Goal: Task Accomplishment & Management: Use online tool/utility

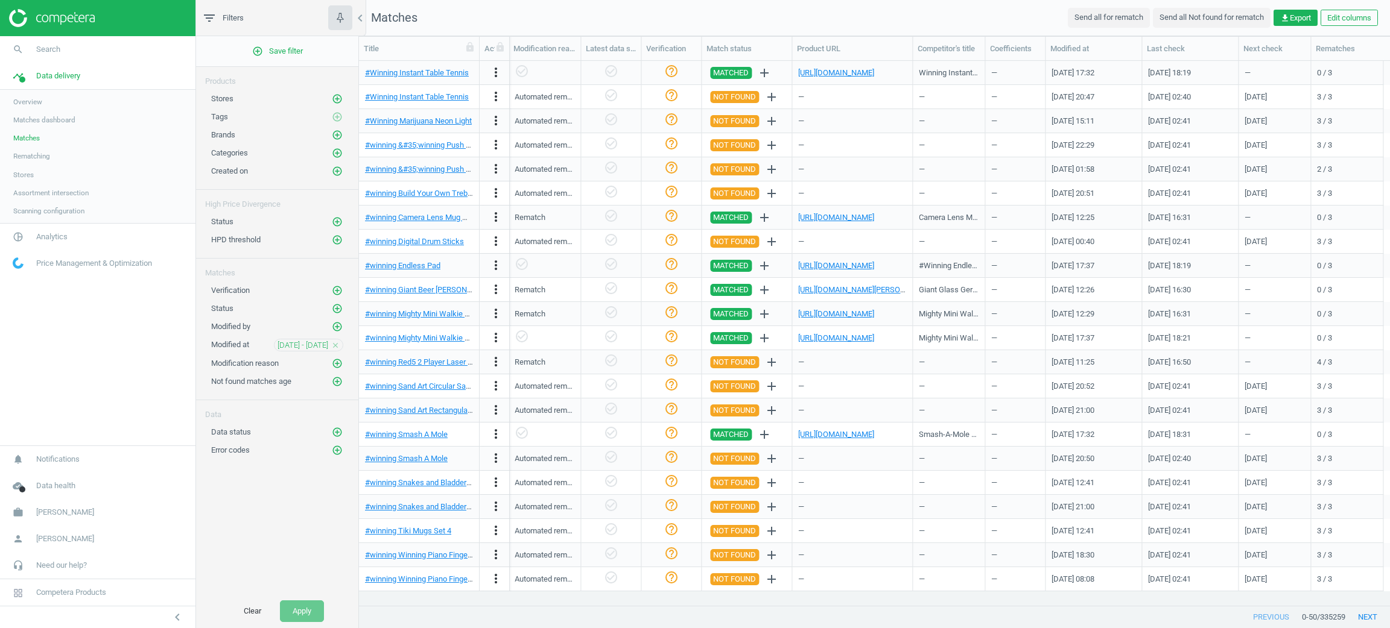
click at [36, 230] on link "pie_chart_outlined Analytics" at bounding box center [97, 237] width 195 height 27
click at [46, 146] on link "Products" at bounding box center [97, 147] width 195 height 18
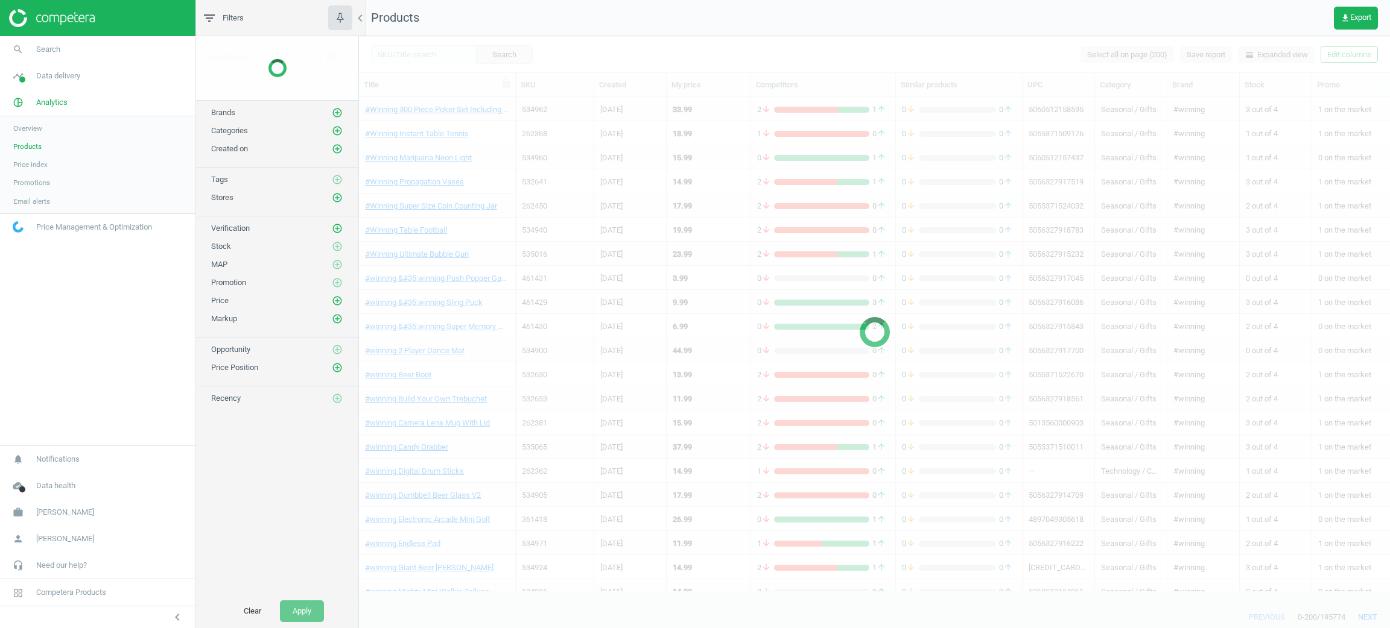
scroll to position [480, 1016]
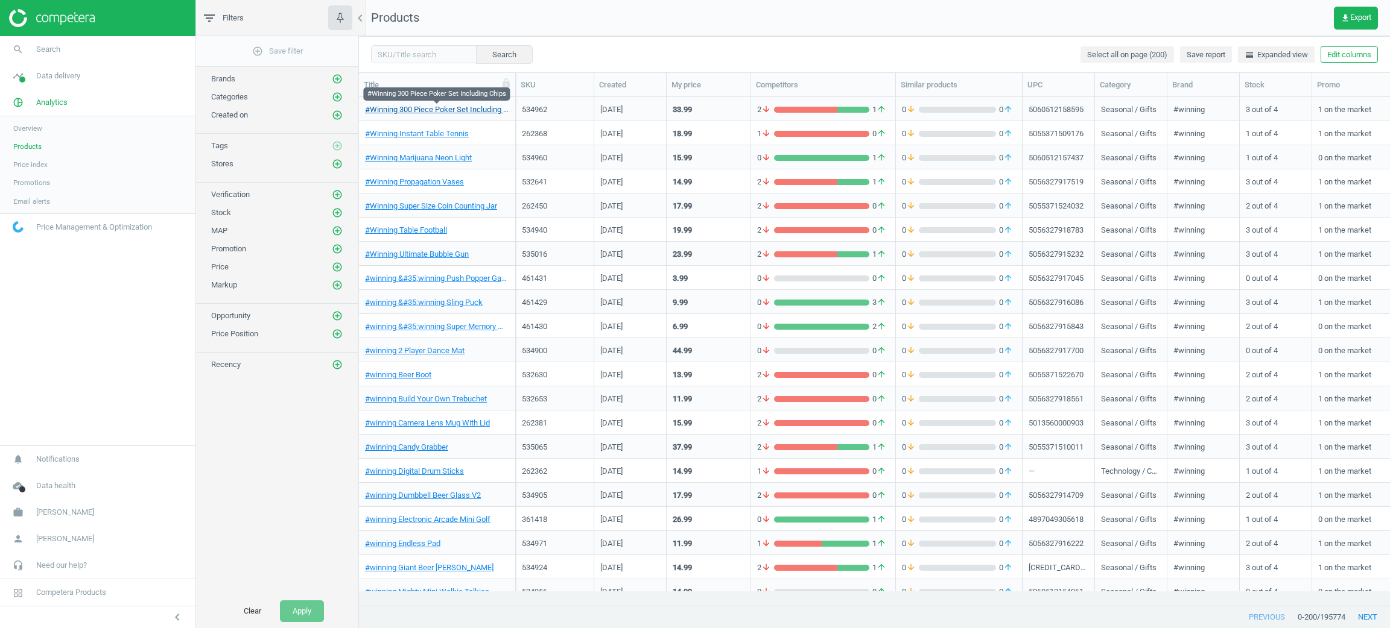
click at [440, 113] on link "#Winning 300 Piece Poker Set Including Chips" at bounding box center [437, 109] width 144 height 11
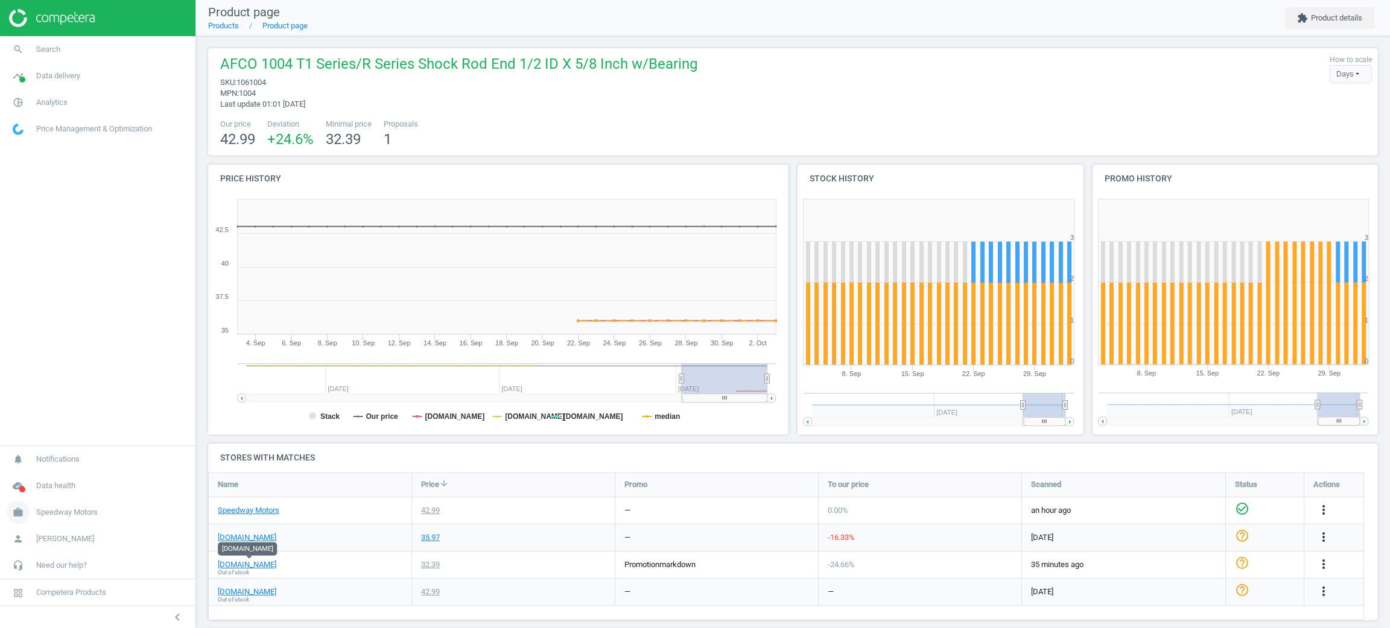
click at [89, 520] on link "work Speedway Motors" at bounding box center [97, 512] width 195 height 27
click at [48, 475] on span "Switch campaign" at bounding box center [40, 477] width 54 height 10
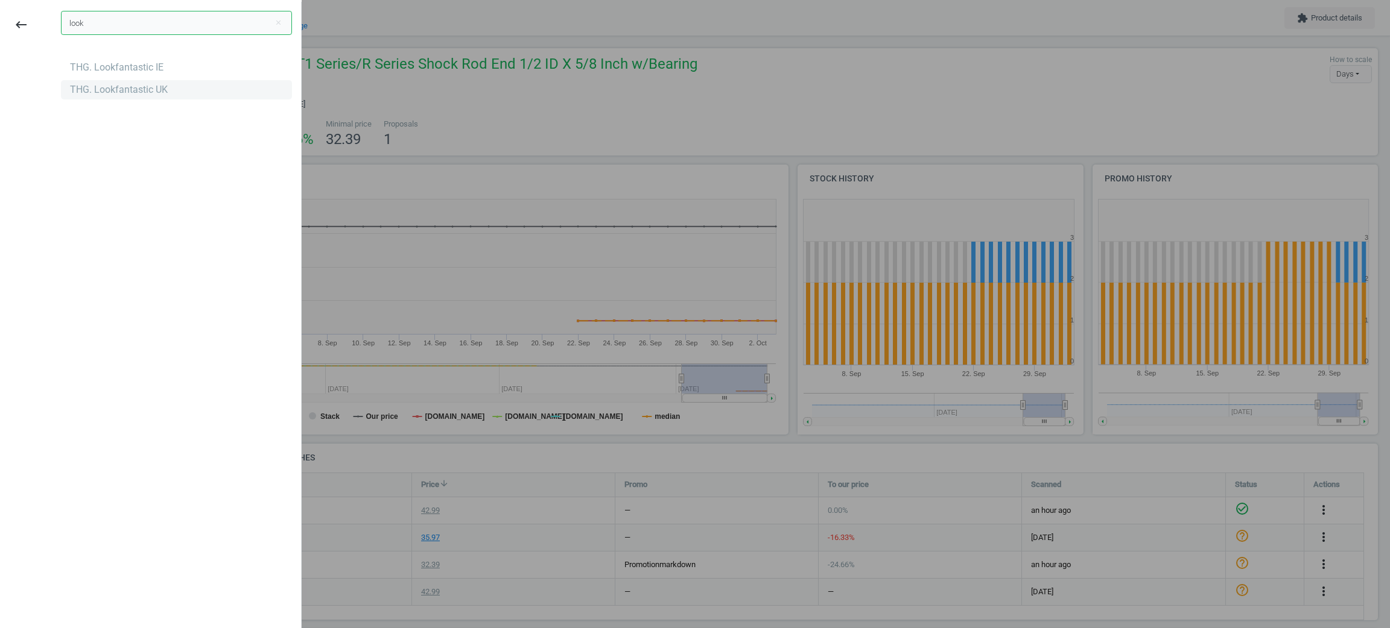
type input "look"
click at [81, 89] on div "THG. Lookfantastic UK" at bounding box center [119, 89] width 98 height 13
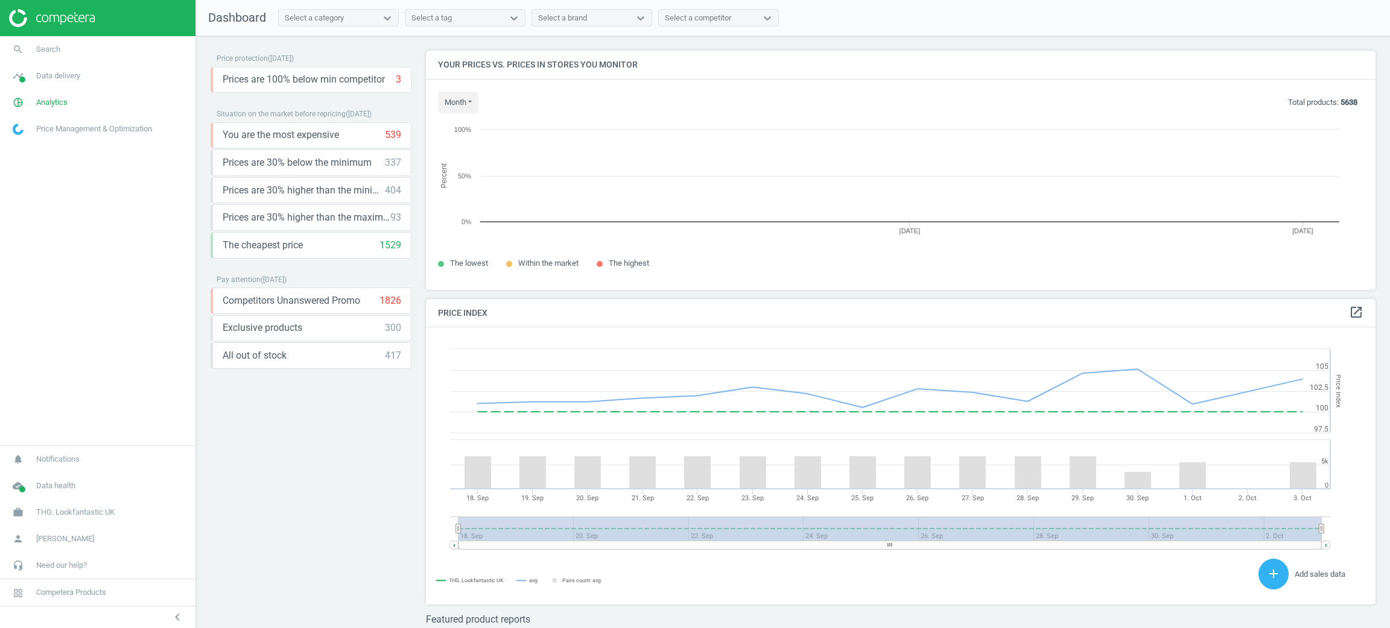
scroll to position [267, 964]
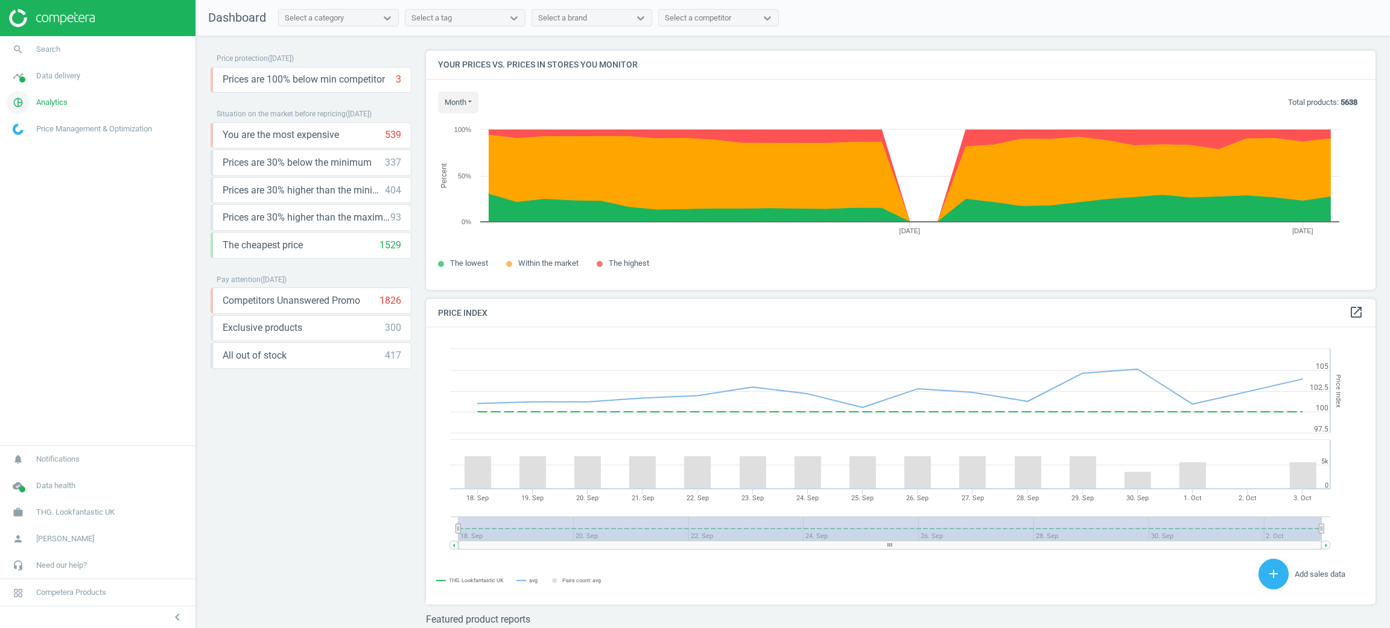
click at [45, 95] on link "pie_chart_outlined Analytics" at bounding box center [97, 102] width 195 height 27
click at [52, 141] on link "Products" at bounding box center [97, 147] width 195 height 18
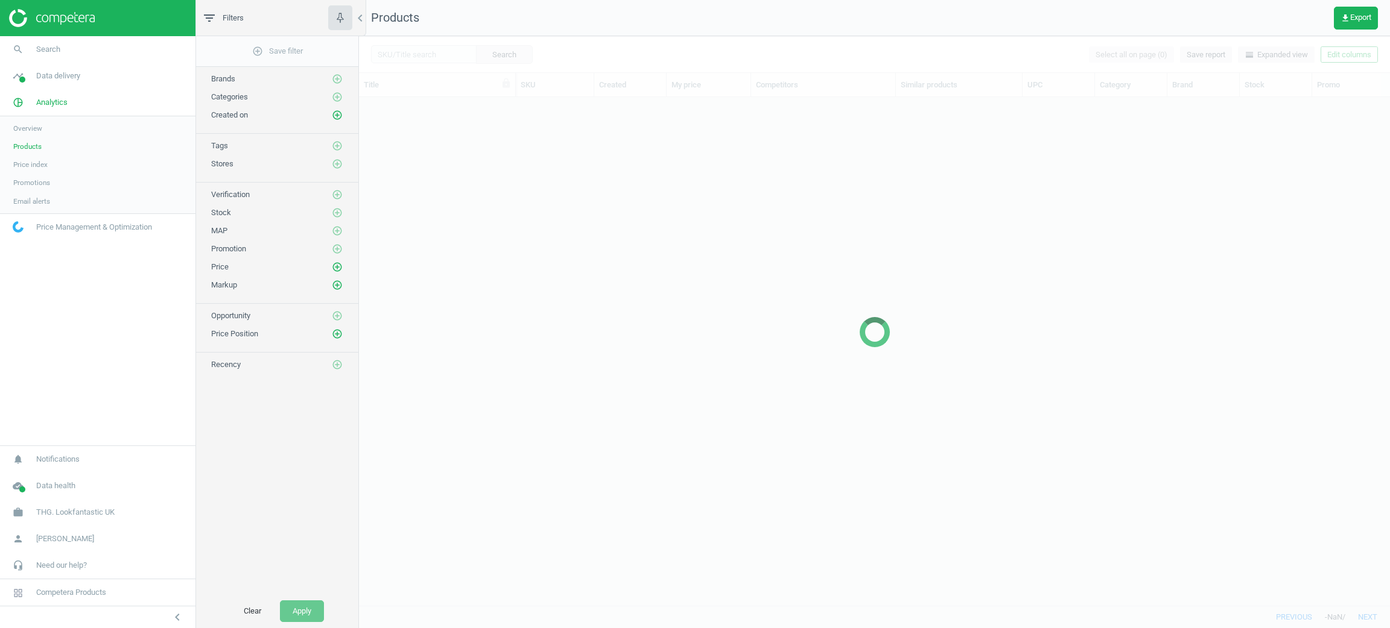
scroll to position [480, 1016]
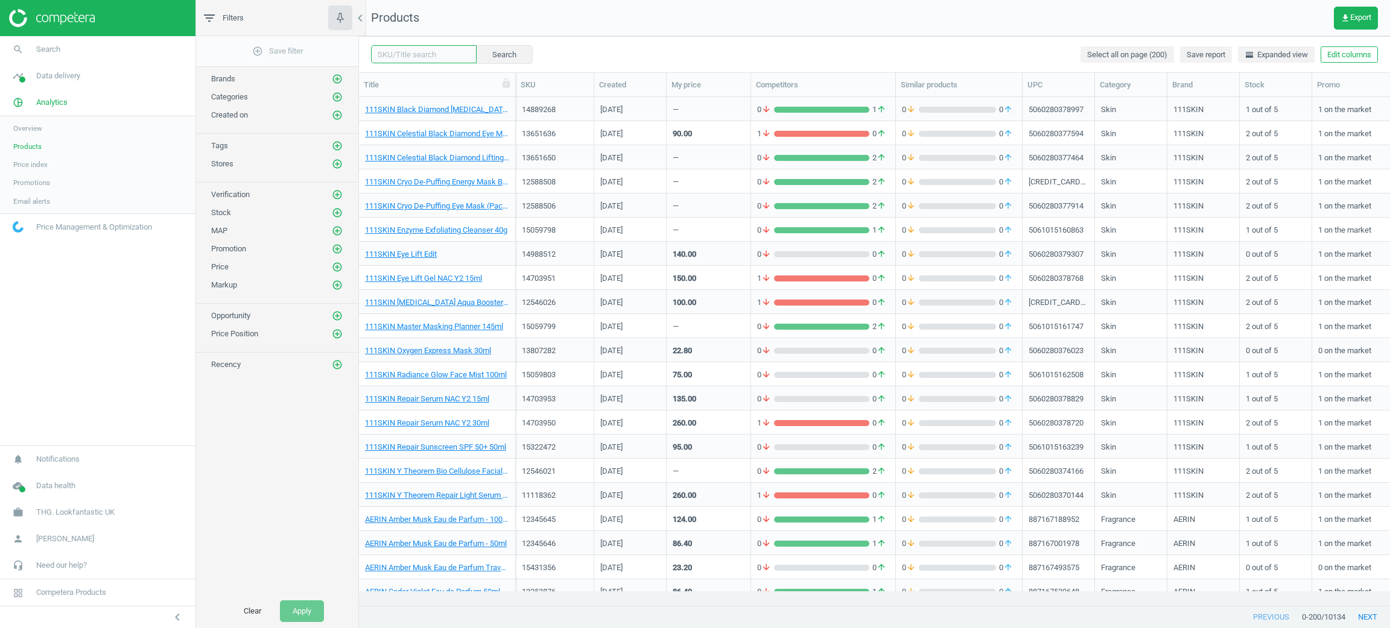
click at [446, 59] on input "text" at bounding box center [424, 54] width 106 height 18
paste input "14230349/"
click at [493, 60] on button "Search" at bounding box center [503, 54] width 57 height 18
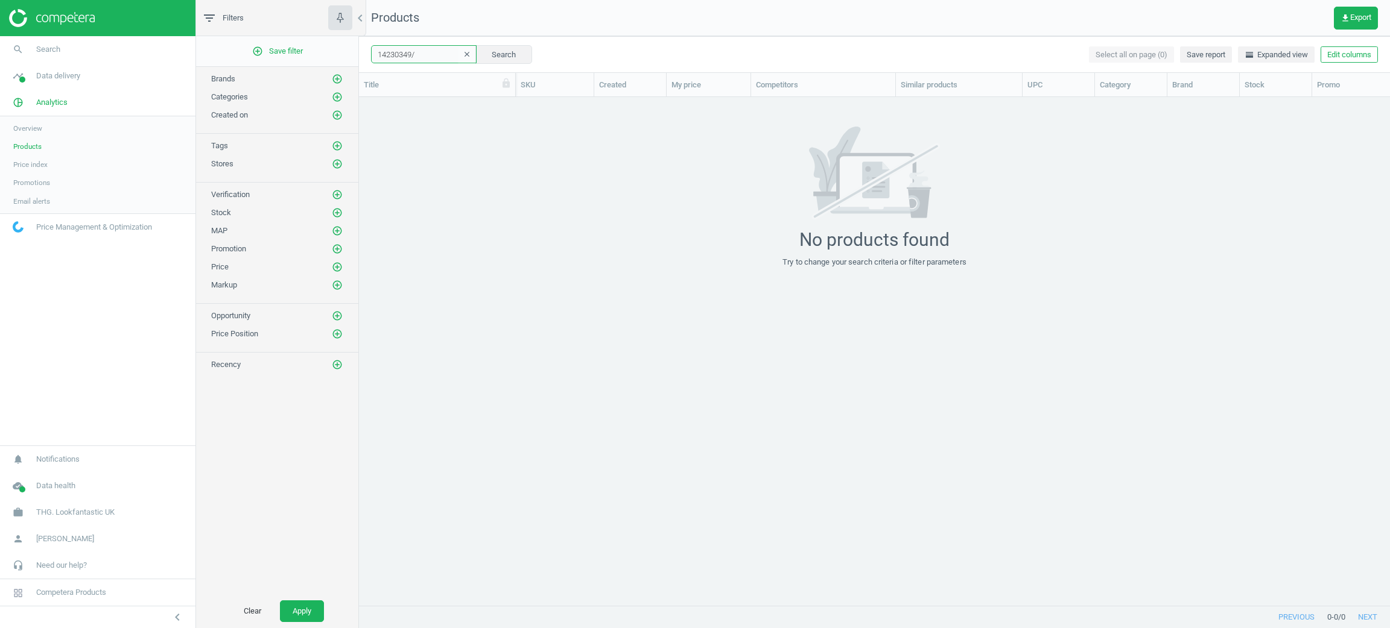
click at [425, 55] on input "14230349/" at bounding box center [424, 54] width 106 height 18
type input "14230349"
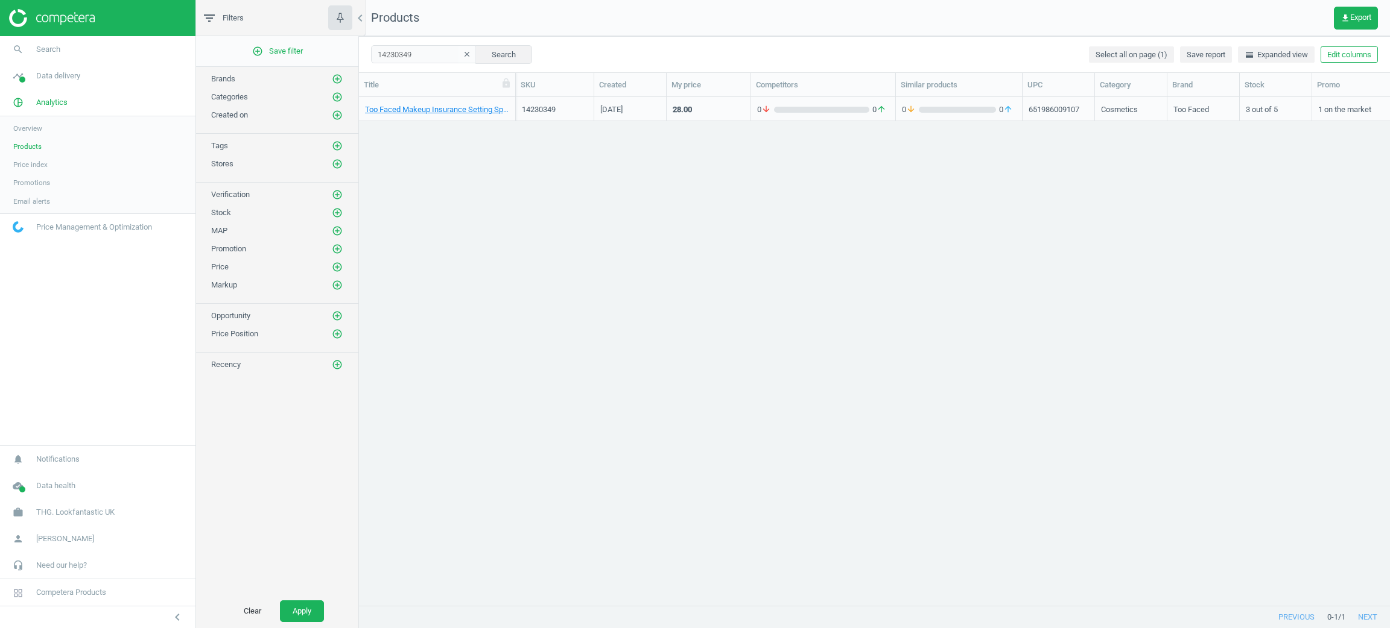
click at [493, 116] on div "Too Faced Makeup Insurance Setting Spray 118ml" at bounding box center [437, 111] width 144 height 15
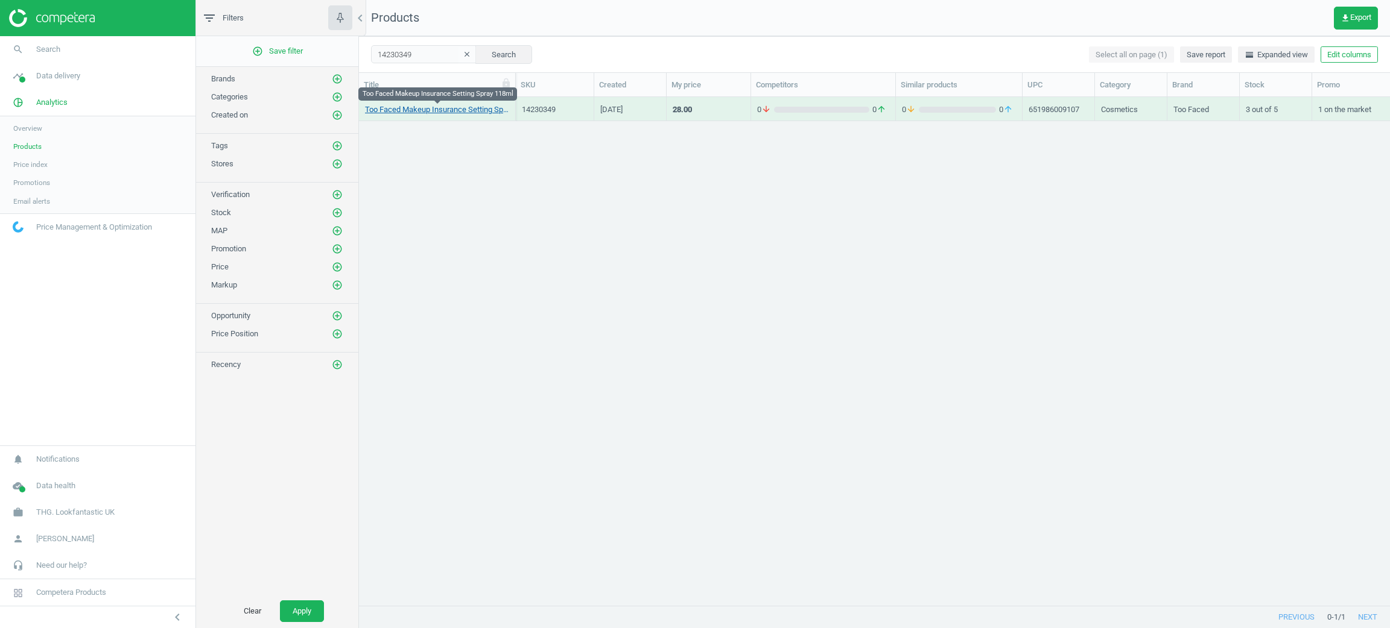
click at [487, 111] on link "Too Faced Makeup Insurance Setting Spray 118ml" at bounding box center [437, 109] width 144 height 11
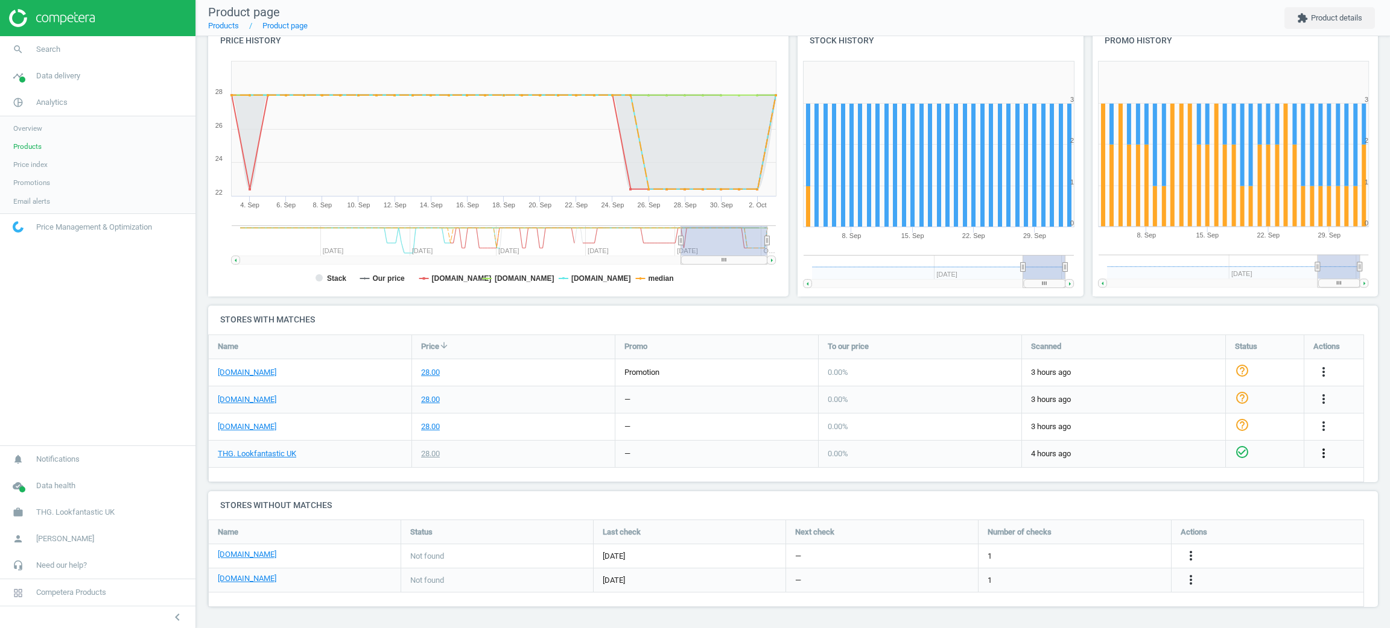
click at [1321, 451] on icon "more_vert" at bounding box center [1323, 453] width 14 height 14
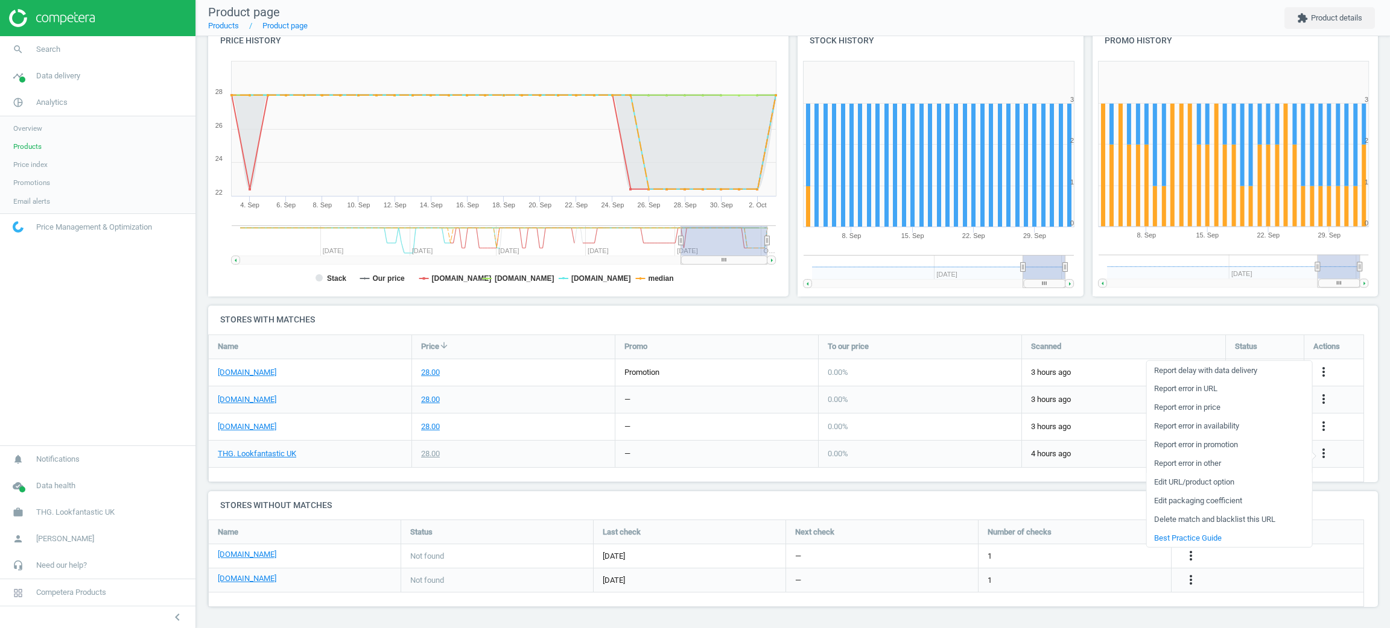
click at [1228, 484] on link "Edit URL/product option" at bounding box center [1228, 482] width 165 height 19
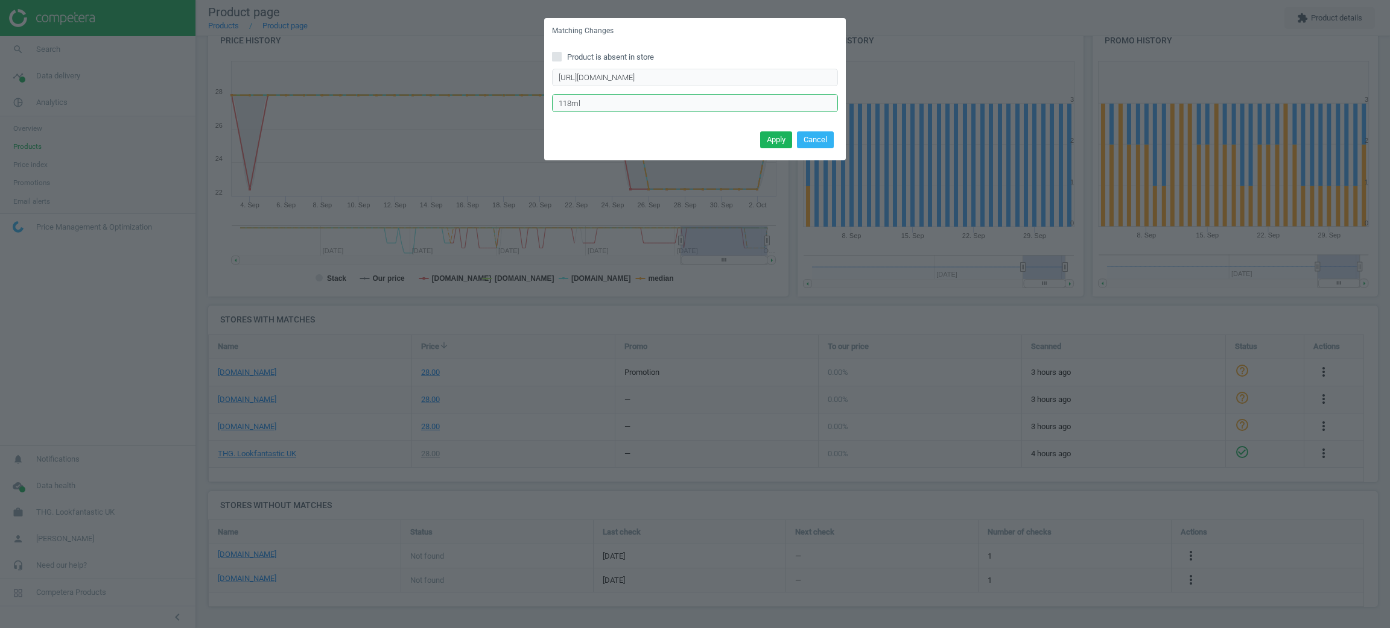
drag, startPoint x: 619, startPoint y: 98, endPoint x: 531, endPoint y: 106, distance: 89.1
click at [531, 106] on div "Matching Changes Product is absent in store http://www.lookfantastic.com/p/too-…" at bounding box center [695, 314] width 1390 height 628
click at [816, 139] on button "Cancel" at bounding box center [815, 139] width 37 height 17
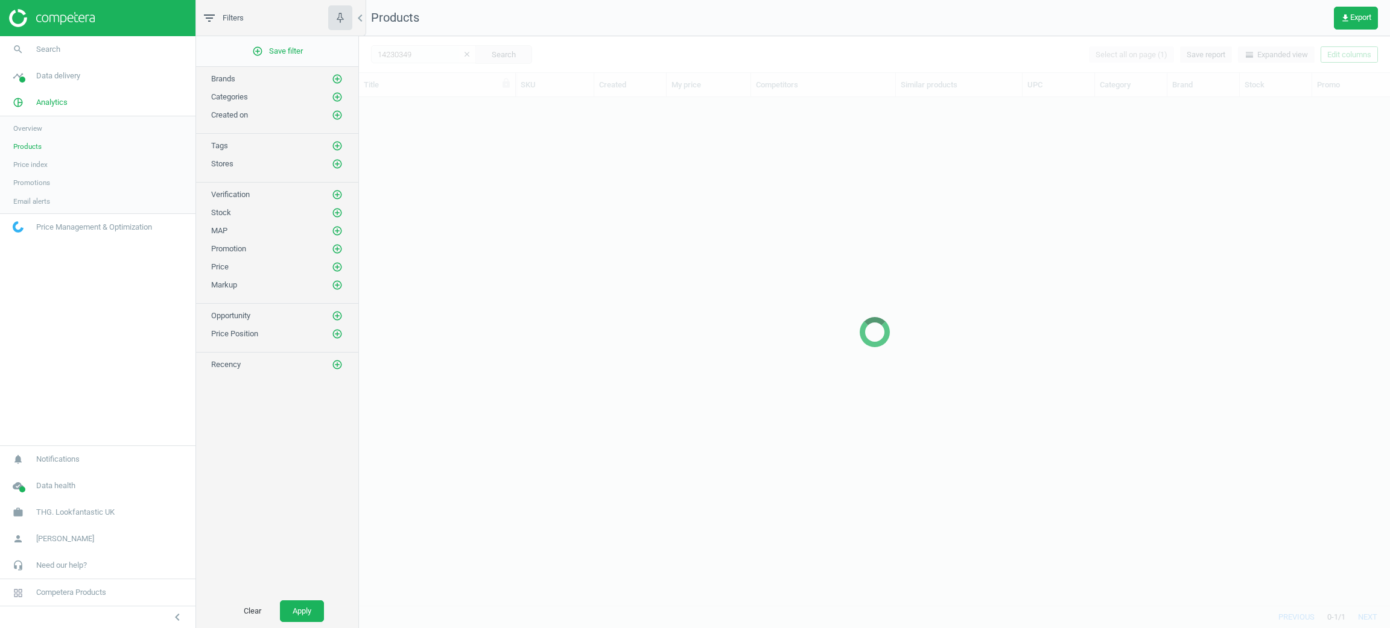
scroll to position [480, 1016]
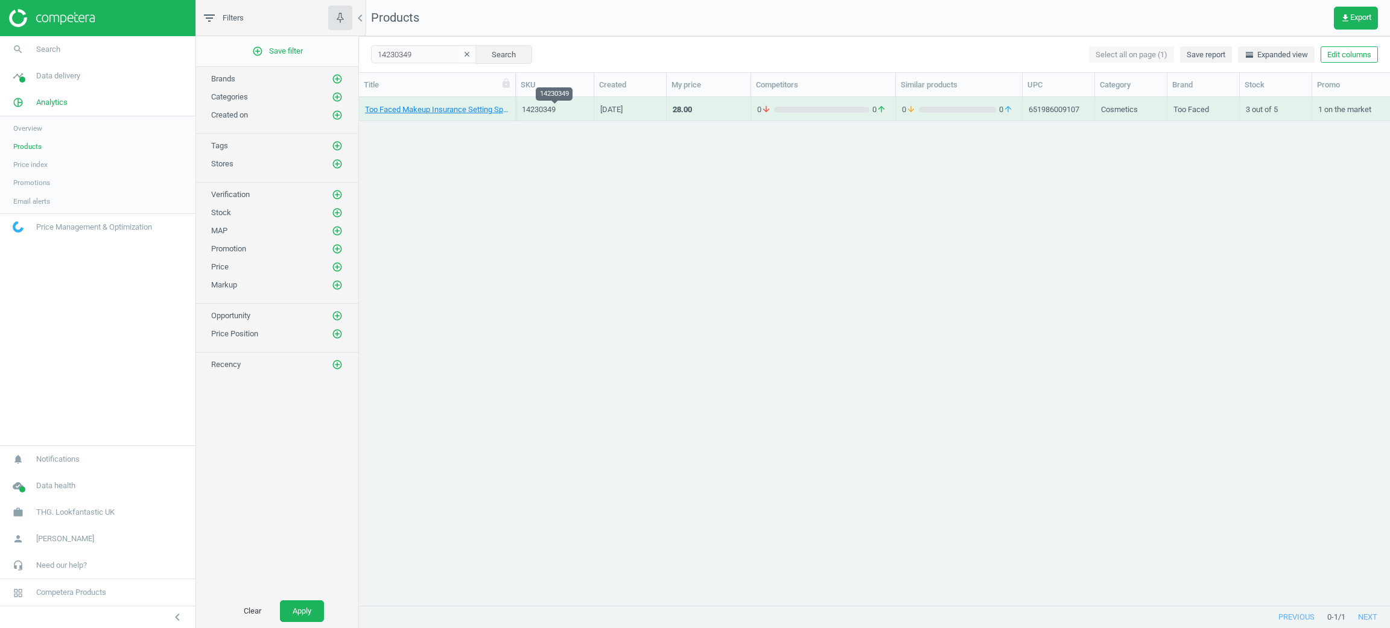
click at [548, 112] on div "14230349" at bounding box center [555, 109] width 66 height 11
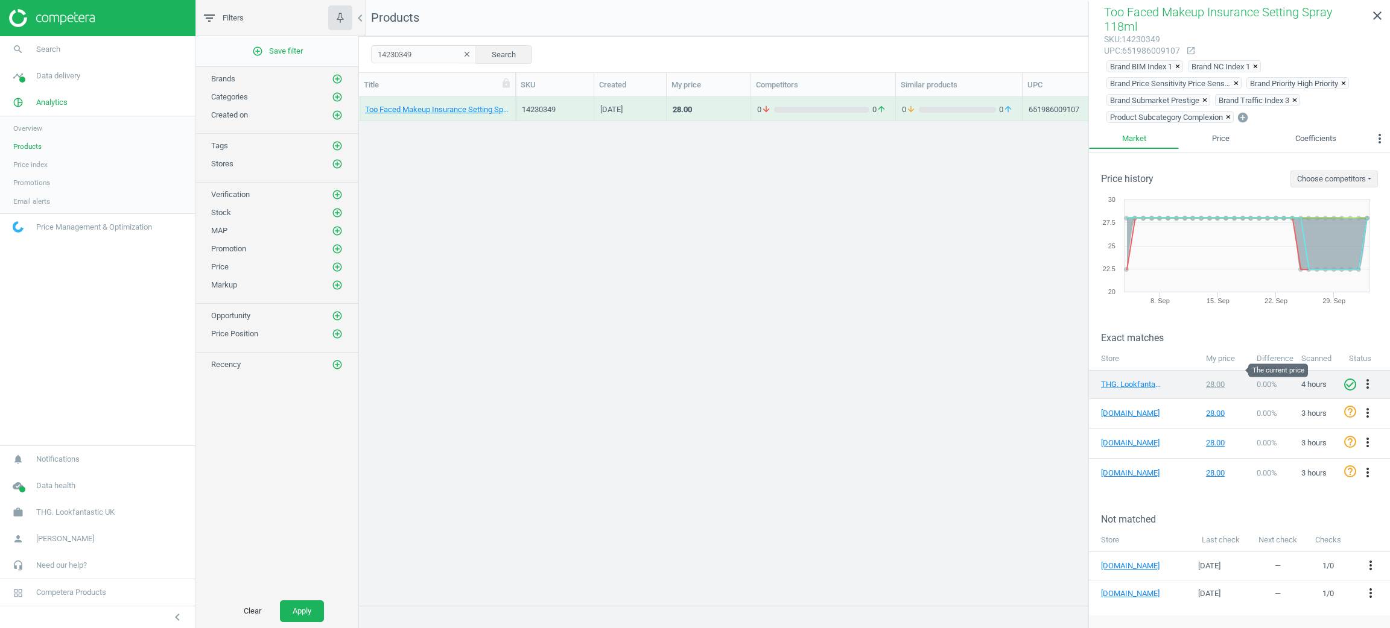
click at [1215, 379] on div "28.00" at bounding box center [1225, 384] width 39 height 11
click at [99, 382] on nav "search Search timeline Data delivery Overview Matches dashboard Matches Rematch…" at bounding box center [97, 241] width 195 height 410
